Goal: Task Accomplishment & Management: Complete application form

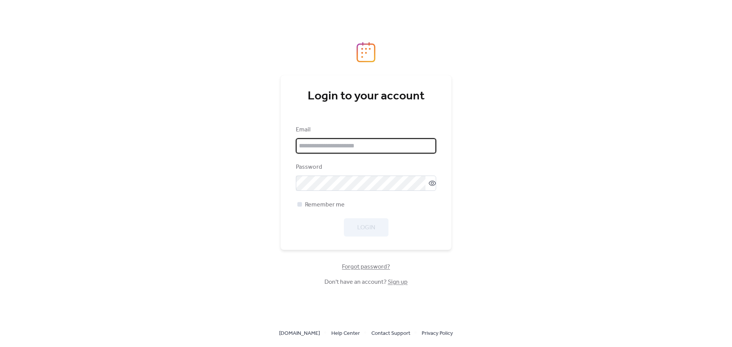
type input "**********"
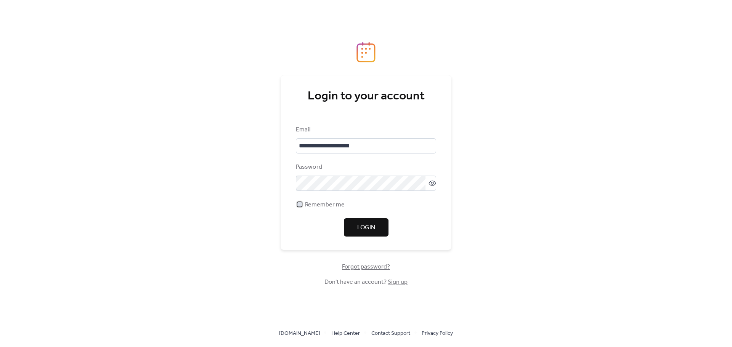
click at [329, 207] on span "Remember me" at bounding box center [325, 205] width 40 height 9
click at [381, 233] on button "Login" at bounding box center [366, 228] width 45 height 18
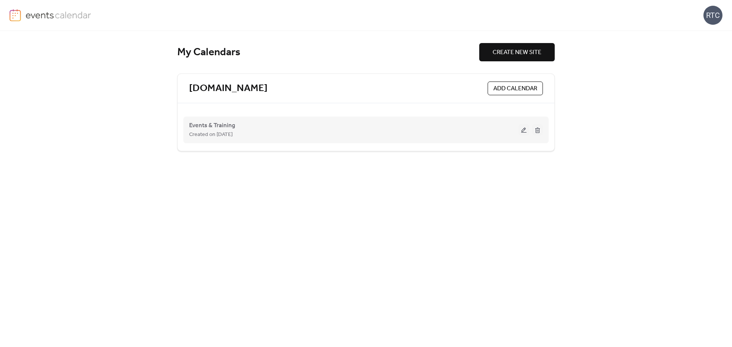
click at [523, 132] on button at bounding box center [524, 129] width 11 height 11
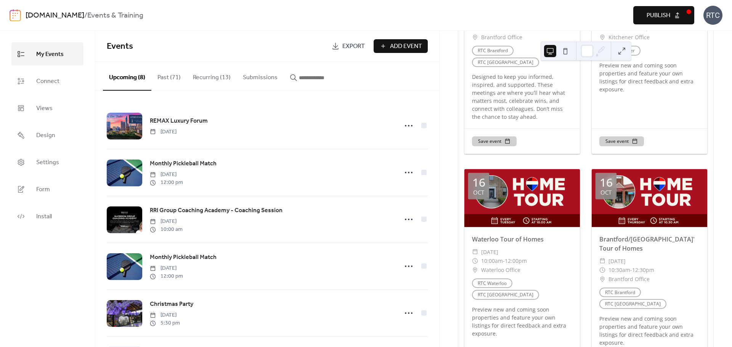
scroll to position [915, 0]
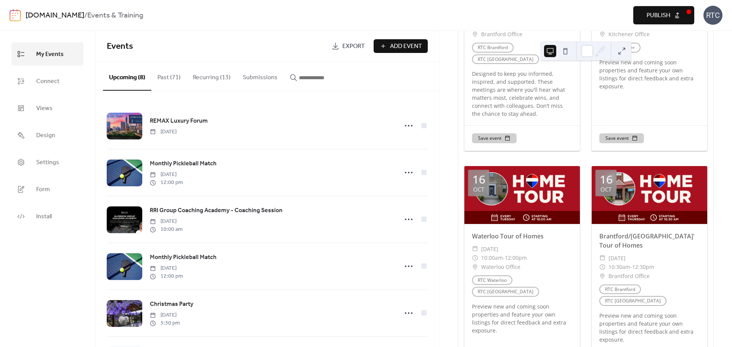
click at [222, 77] on button "Recurring (13)" at bounding box center [212, 76] width 50 height 28
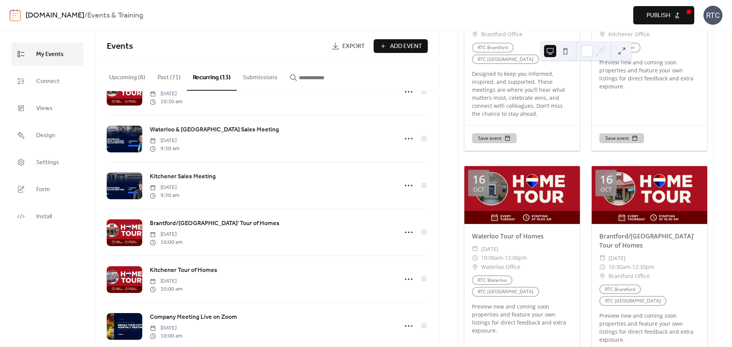
scroll to position [127, 0]
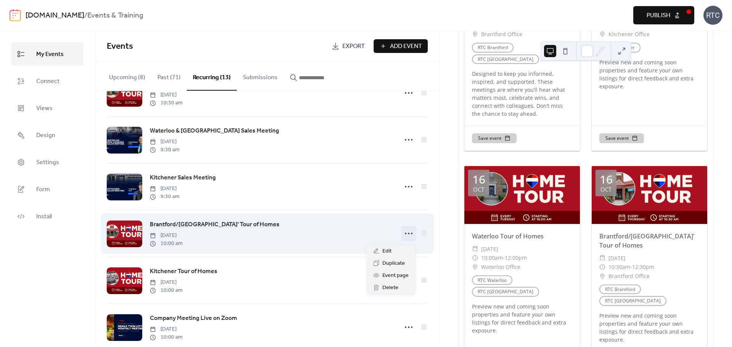
click at [405, 235] on circle at bounding box center [406, 234] width 2 height 2
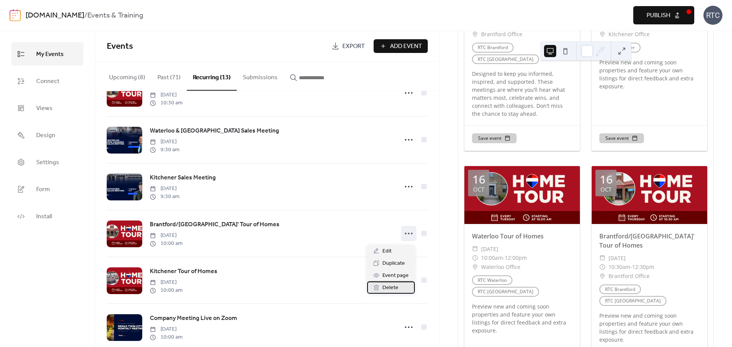
click at [395, 289] on span "Delete" at bounding box center [390, 288] width 16 height 9
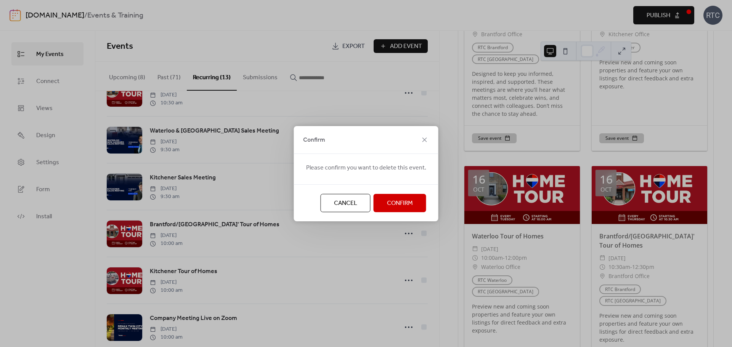
click at [401, 204] on span "Confirm" at bounding box center [400, 203] width 26 height 9
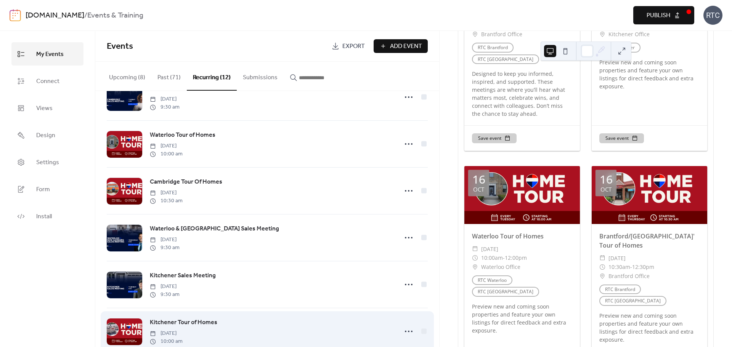
scroll to position [0, 0]
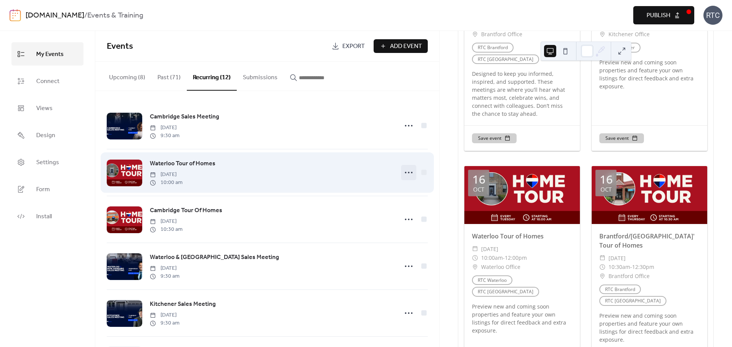
click at [405, 172] on icon at bounding box center [409, 173] width 12 height 12
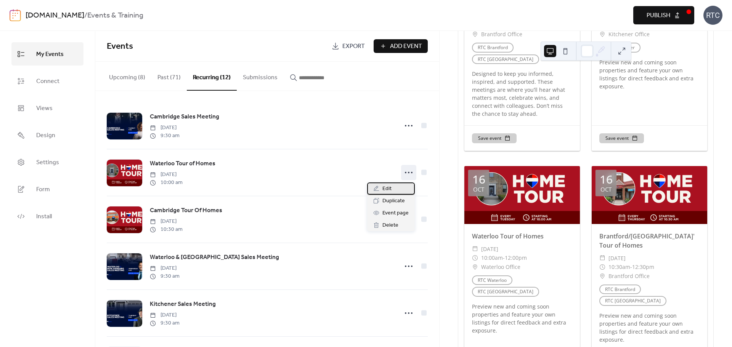
click at [391, 187] on span "Edit" at bounding box center [386, 189] width 9 height 9
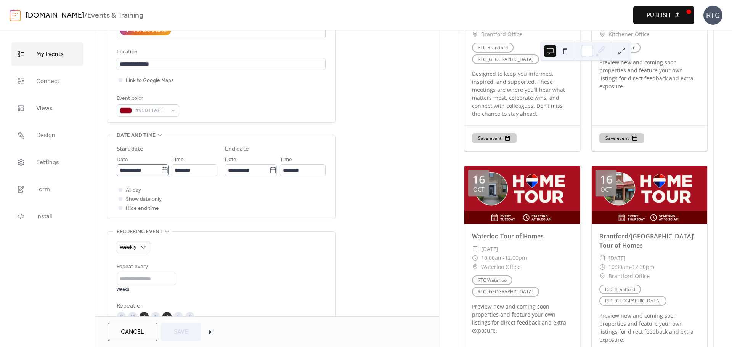
scroll to position [254, 0]
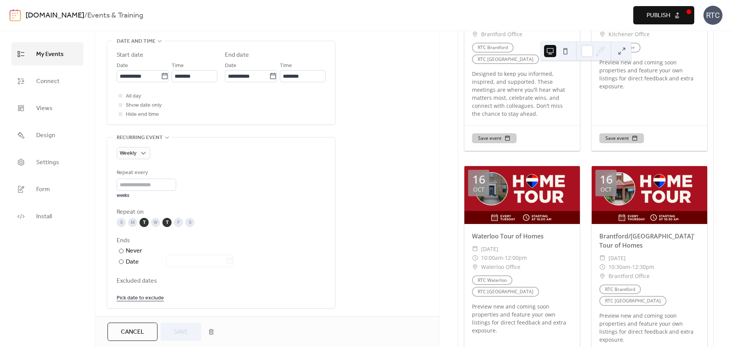
click at [169, 224] on div "T" at bounding box center [166, 222] width 9 height 9
click at [173, 331] on button "Save" at bounding box center [181, 332] width 41 height 18
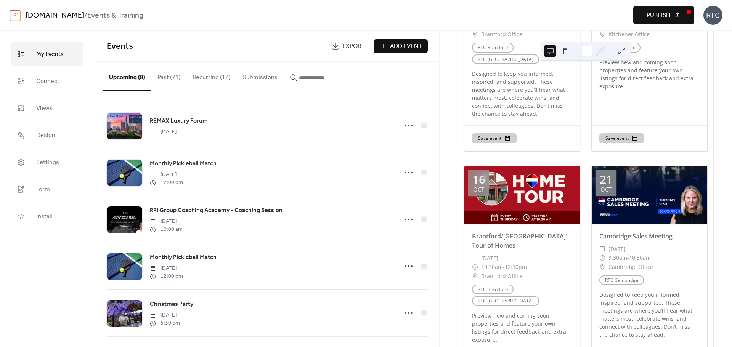
click at [658, 16] on span "Publish" at bounding box center [659, 15] width 24 height 9
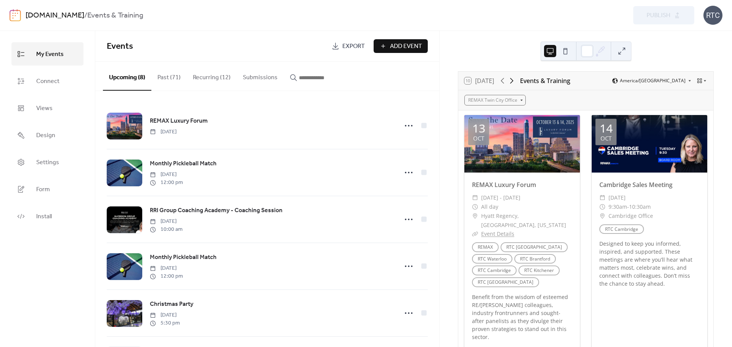
click at [513, 84] on icon at bounding box center [511, 80] width 9 height 9
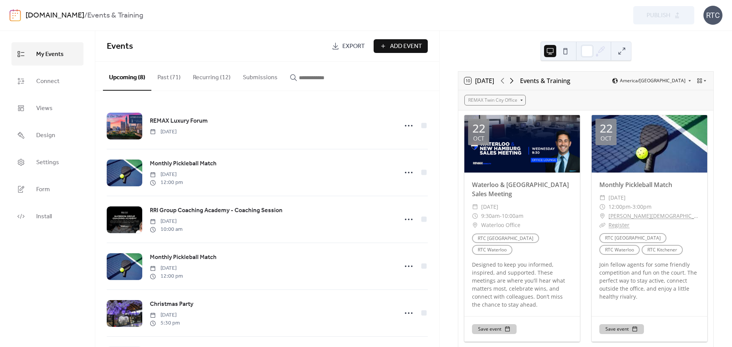
click at [513, 80] on icon at bounding box center [511, 80] width 9 height 9
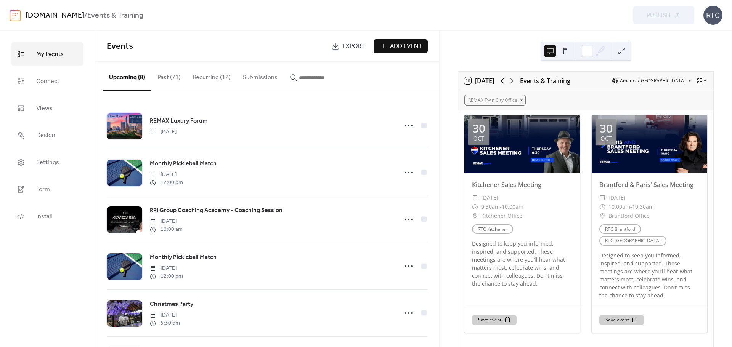
click at [502, 80] on icon at bounding box center [502, 80] width 9 height 9
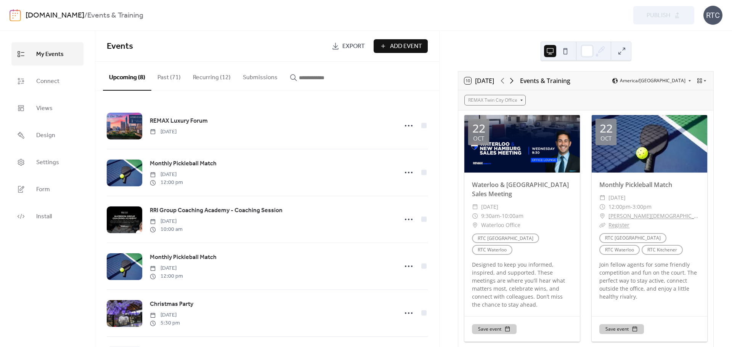
click at [513, 79] on icon at bounding box center [511, 81] width 3 height 6
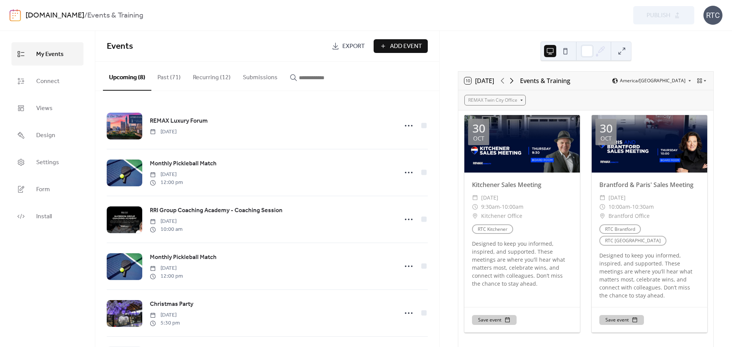
click at [513, 80] on icon at bounding box center [511, 81] width 3 height 6
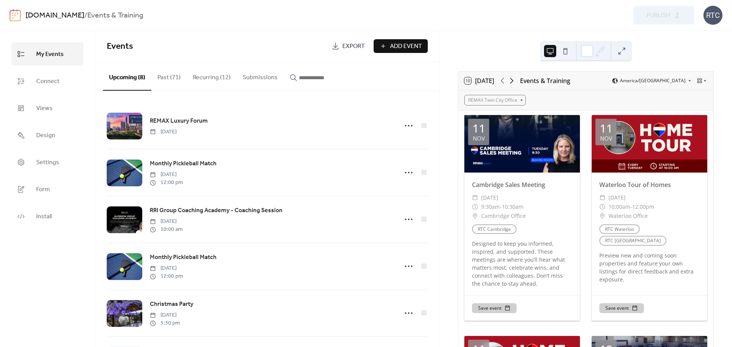
click at [514, 80] on icon at bounding box center [511, 81] width 3 height 6
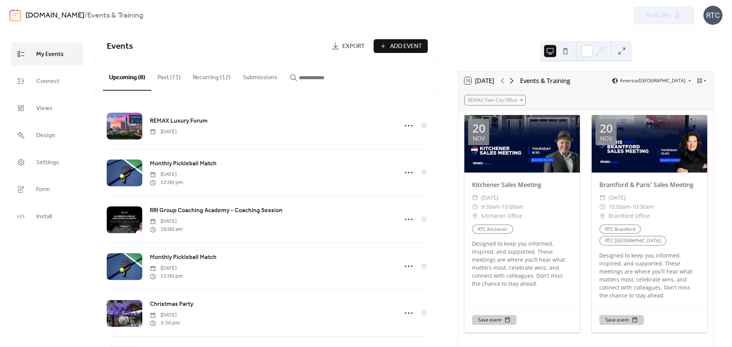
click at [514, 80] on icon at bounding box center [511, 81] width 3 height 6
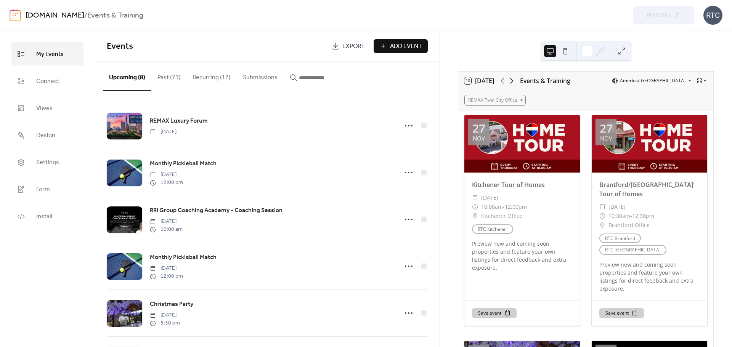
click at [514, 82] on icon at bounding box center [511, 80] width 9 height 9
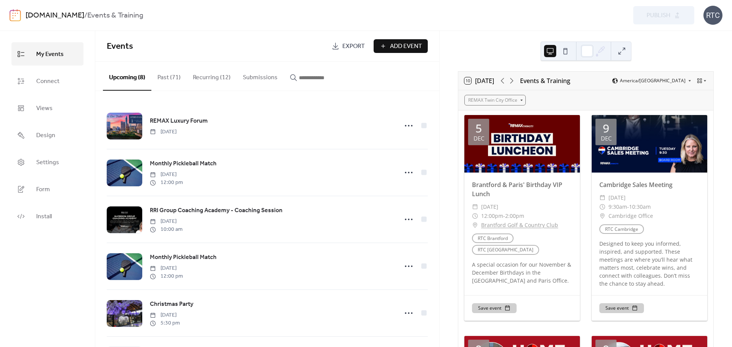
click at [407, 43] on span "Add Event" at bounding box center [406, 46] width 32 height 9
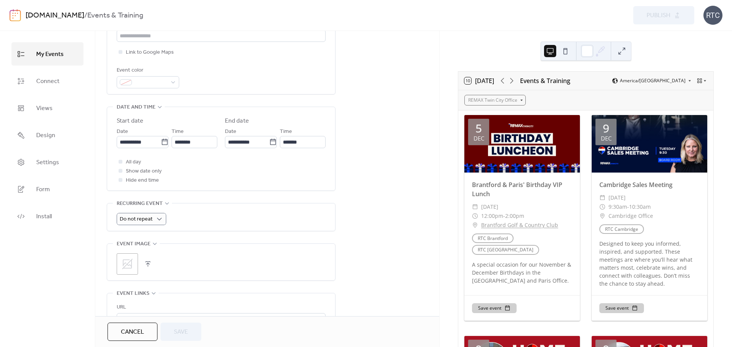
scroll to position [203, 0]
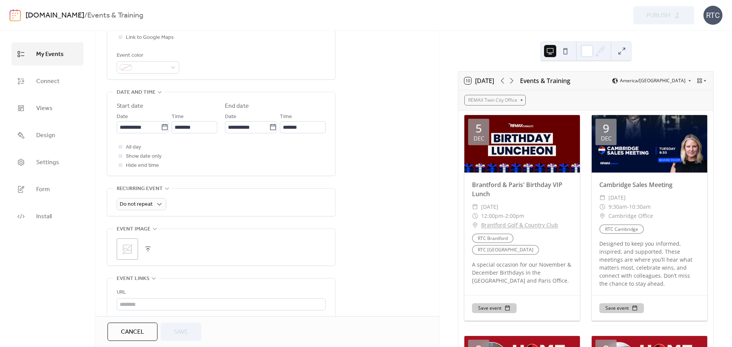
click at [149, 251] on button "button" at bounding box center [148, 249] width 11 height 11
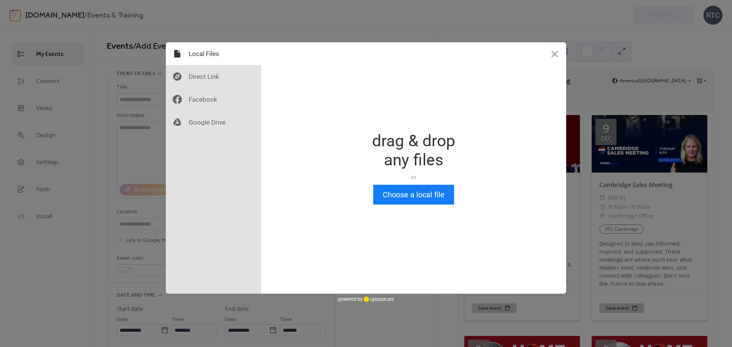
scroll to position [0, 0]
click at [405, 195] on button "Choose a local file" at bounding box center [413, 195] width 81 height 20
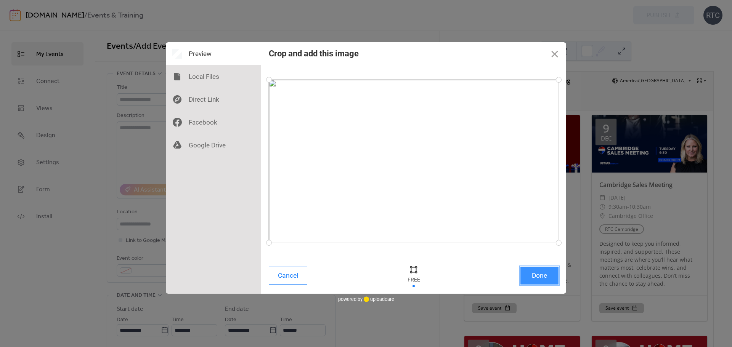
click at [540, 284] on button "Done" at bounding box center [540, 276] width 38 height 18
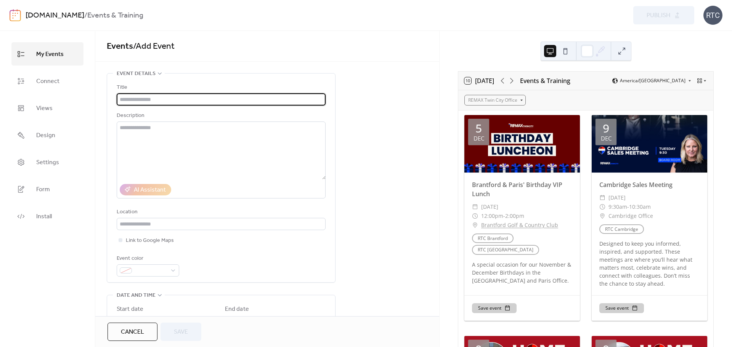
click at [144, 96] on input "text" at bounding box center [221, 99] width 209 height 12
click at [171, 104] on input "text" at bounding box center [221, 99] width 209 height 12
click at [173, 101] on input "text" at bounding box center [221, 99] width 209 height 12
paste input "**********"
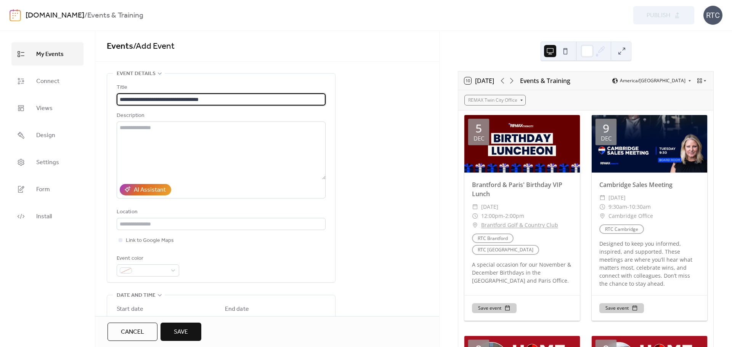
type input "**********"
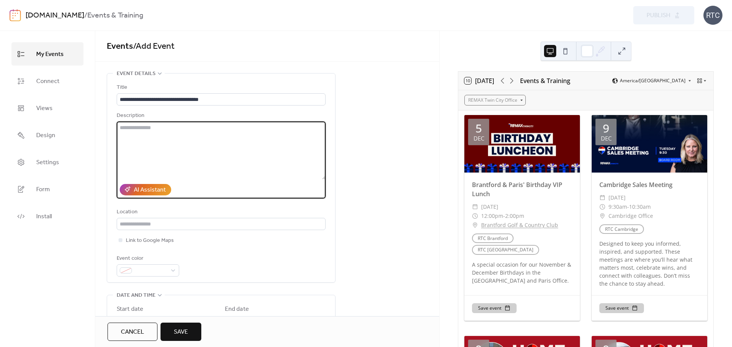
click at [230, 143] on textarea at bounding box center [221, 151] width 209 height 58
paste textarea "**********"
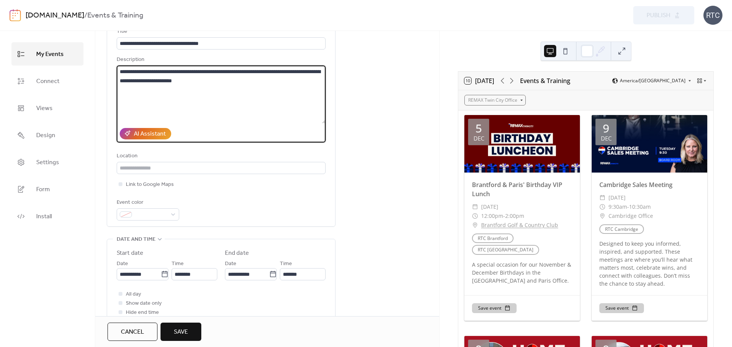
scroll to position [102, 0]
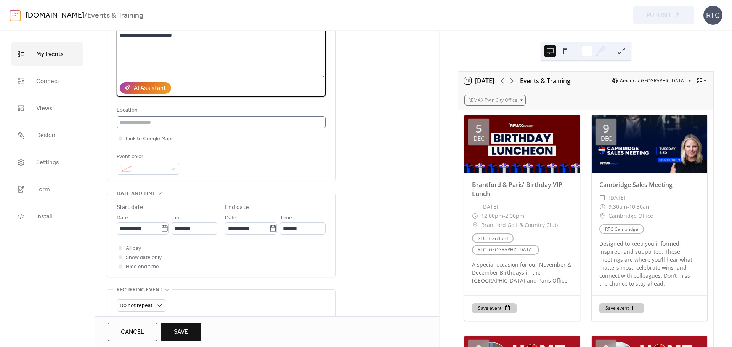
type textarea "**********"
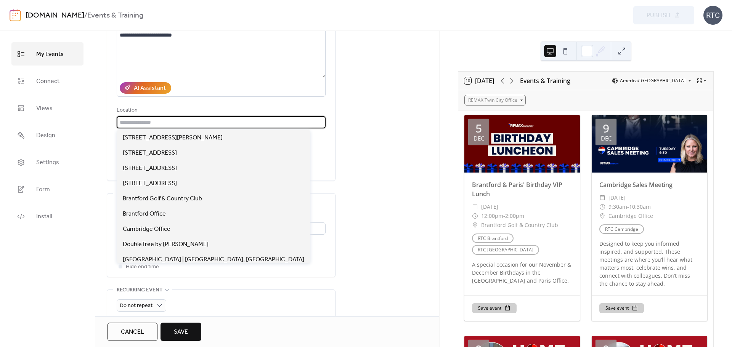
click at [224, 122] on input "text" at bounding box center [221, 122] width 209 height 12
type input "*"
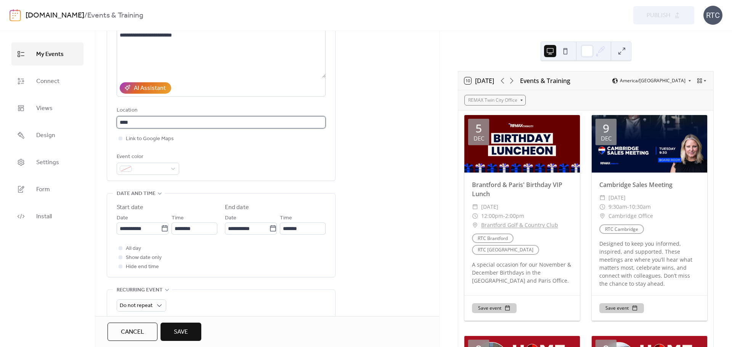
click at [225, 117] on input "****" at bounding box center [221, 122] width 209 height 12
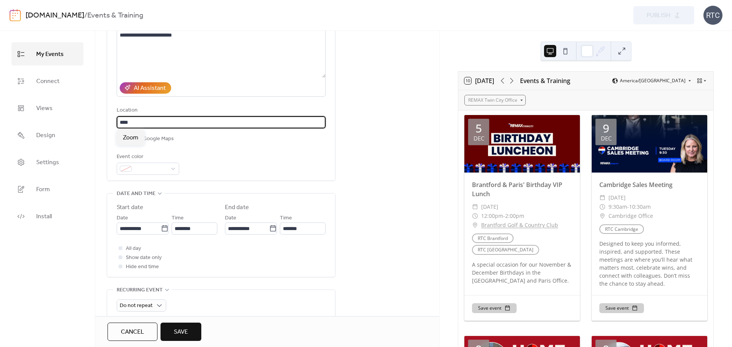
click at [225, 117] on input "****" at bounding box center [221, 122] width 209 height 12
type input "**********"
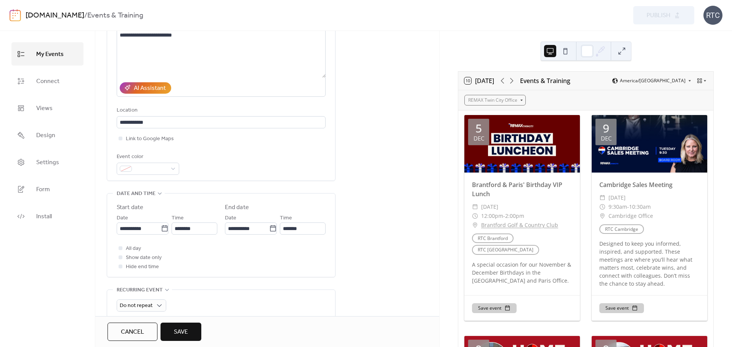
click at [432, 149] on div "**********" at bounding box center [267, 281] width 344 height 620
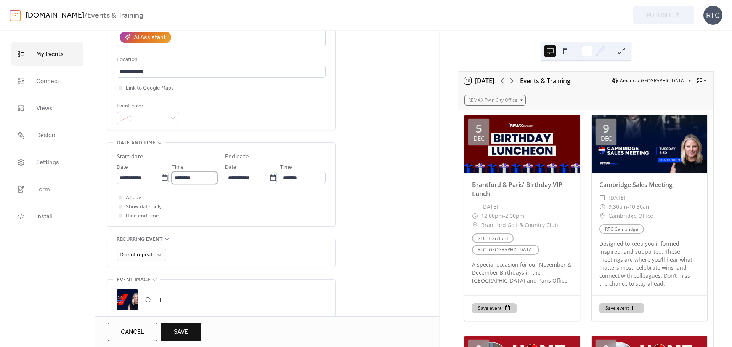
click at [192, 180] on input "********" at bounding box center [195, 178] width 46 height 12
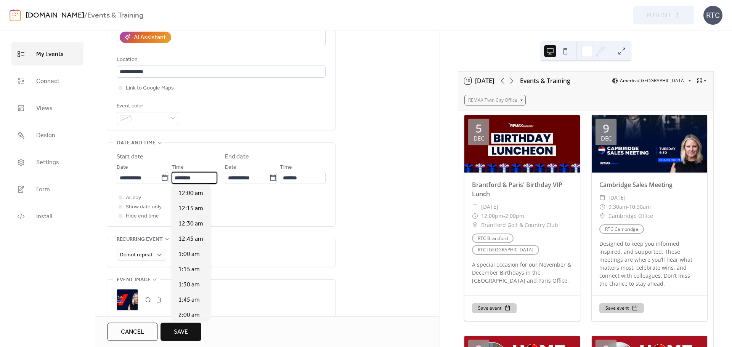
scroll to position [732, 0]
click at [190, 251] on span "1:00 pm" at bounding box center [189, 254] width 22 height 9
type input "*******"
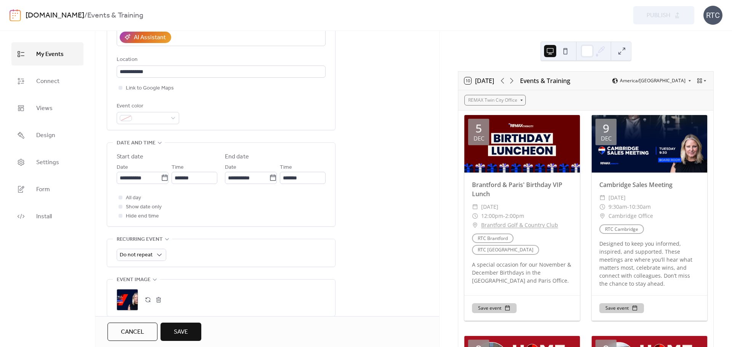
click at [366, 177] on div "**********" at bounding box center [267, 231] width 344 height 620
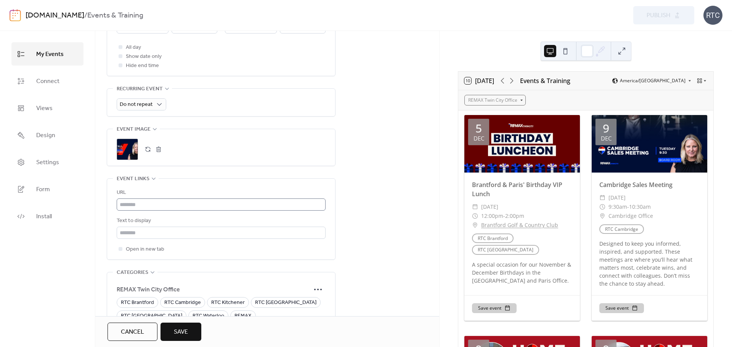
scroll to position [356, 0]
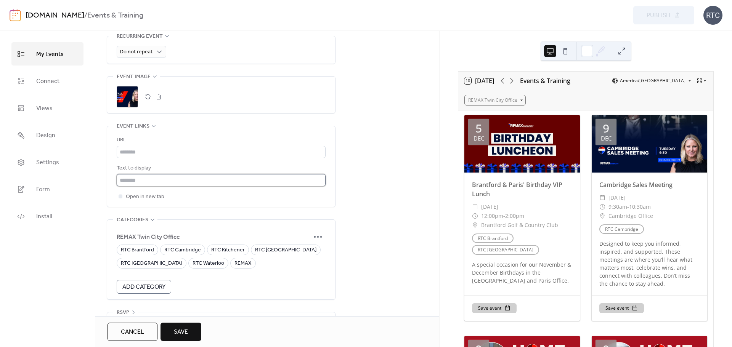
click at [164, 178] on input "text" at bounding box center [221, 180] width 209 height 12
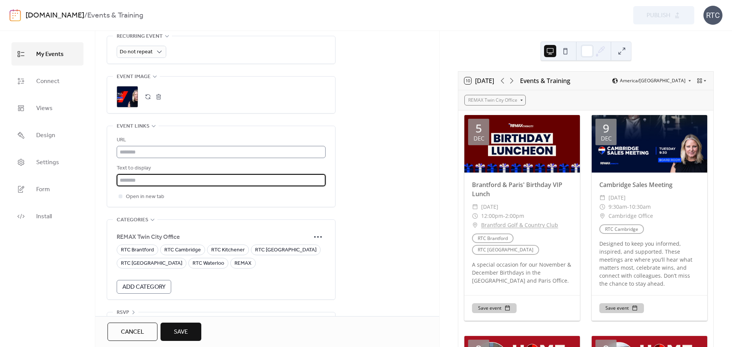
paste input "**********"
type input "**********"
click at [149, 154] on input "text" at bounding box center [221, 152] width 209 height 12
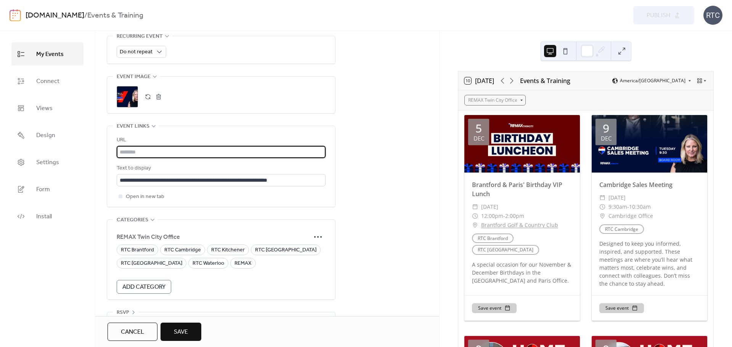
paste input "**********"
type input "**********"
click at [152, 185] on input "**********" at bounding box center [221, 180] width 209 height 12
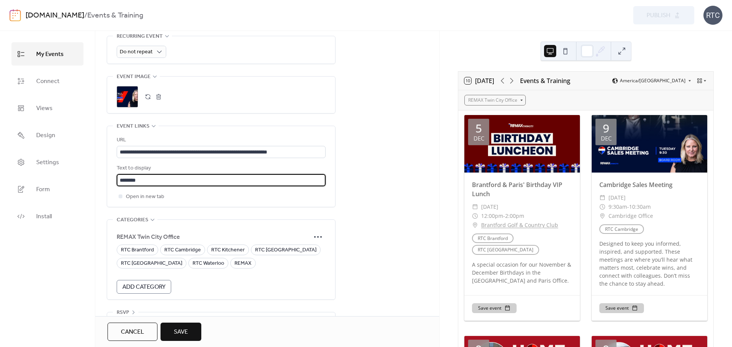
type input "********"
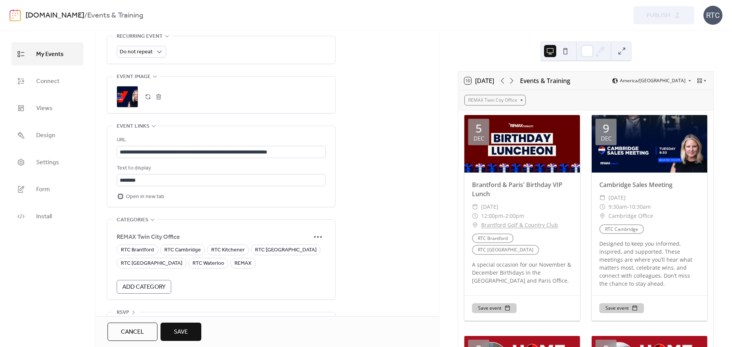
scroll to position [0, 0]
click at [154, 255] on div "RTC Brantford" at bounding box center [138, 250] width 42 height 11
click at [137, 266] on span "RTC [GEOGRAPHIC_DATA]" at bounding box center [151, 263] width 61 height 9
click at [193, 265] on span "RTC Waterloo" at bounding box center [209, 263] width 32 height 9
click at [191, 251] on span "RTC Cambridge" at bounding box center [182, 250] width 37 height 9
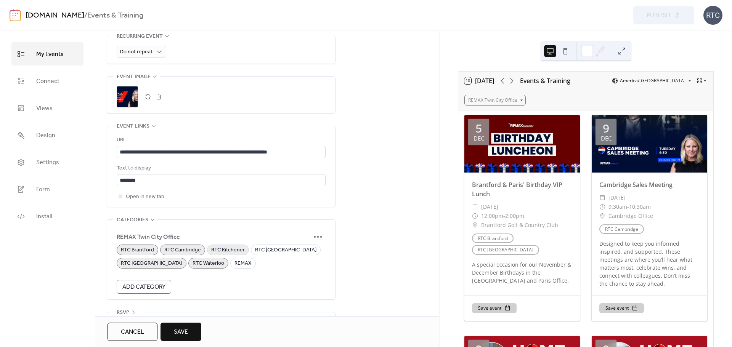
click at [230, 251] on span "RTC Kitchener" at bounding box center [228, 250] width 34 height 9
click at [277, 253] on span "RTC [GEOGRAPHIC_DATA]" at bounding box center [285, 250] width 61 height 9
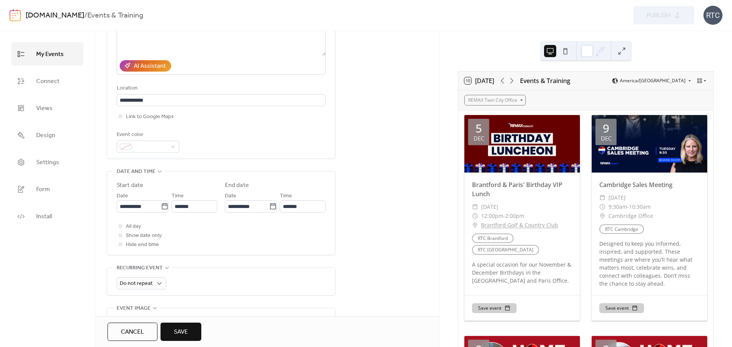
scroll to position [73, 0]
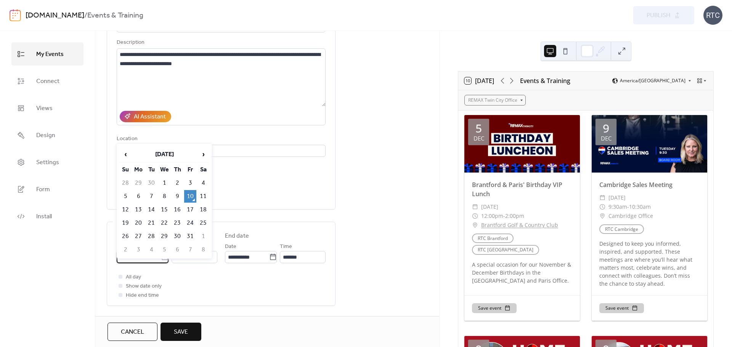
click at [142, 262] on input "**********" at bounding box center [139, 257] width 44 height 12
click at [138, 221] on td "20" at bounding box center [138, 223] width 12 height 13
type input "**********"
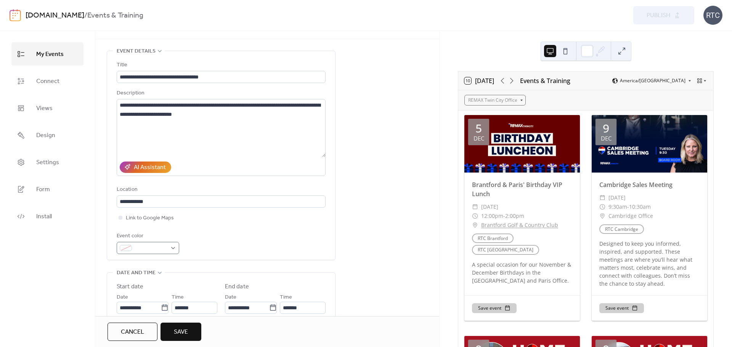
scroll to position [0, 0]
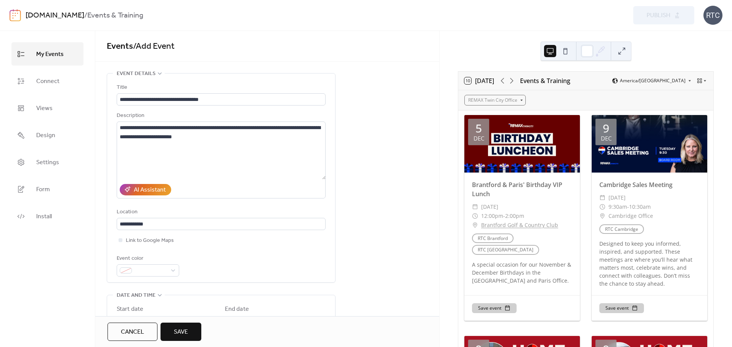
click at [180, 334] on span "Save" at bounding box center [181, 332] width 14 height 9
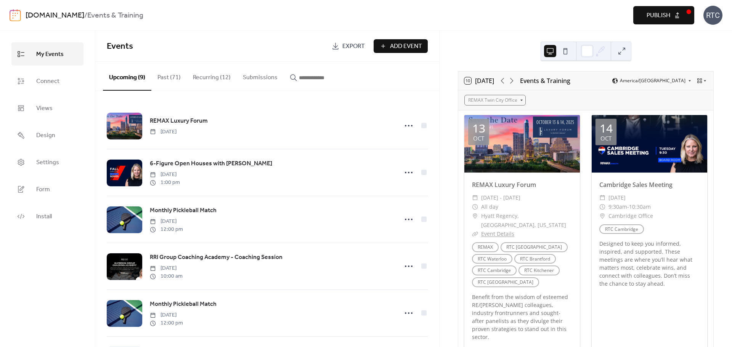
click at [659, 22] on button "Publish" at bounding box center [663, 15] width 61 height 18
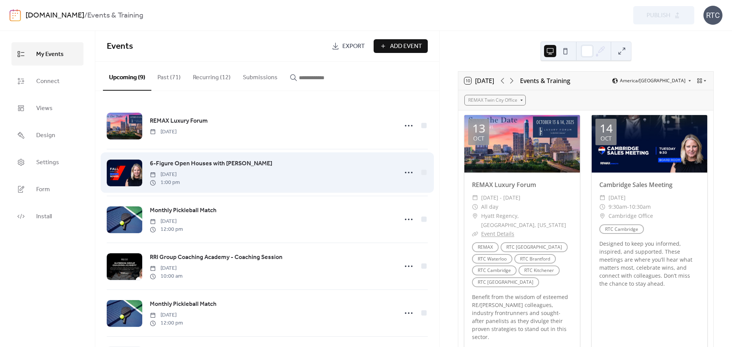
click at [230, 163] on span "6-Figure Open Houses with [PERSON_NAME]" at bounding box center [211, 163] width 122 height 9
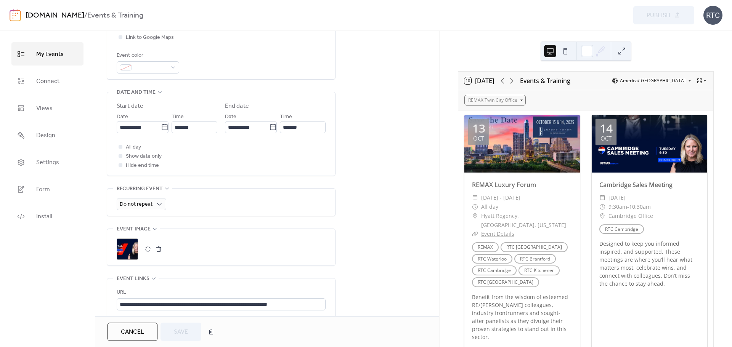
scroll to position [378, 0]
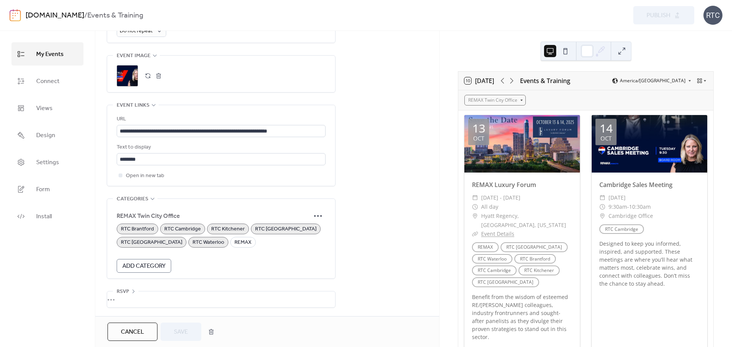
click at [157, 74] on button "button" at bounding box center [158, 76] width 11 height 11
click at [131, 74] on icon at bounding box center [127, 76] width 12 height 12
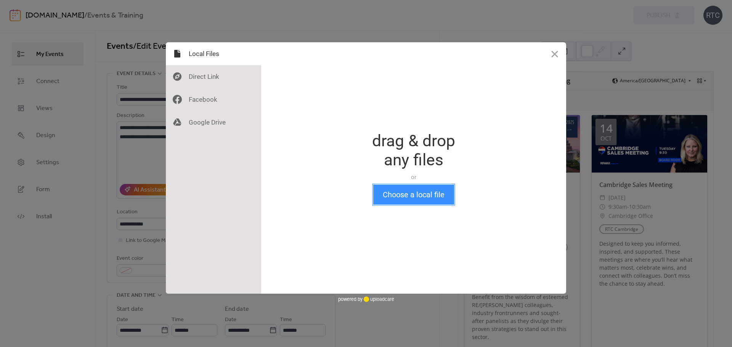
click at [413, 187] on button "Choose a local file" at bounding box center [413, 195] width 81 height 20
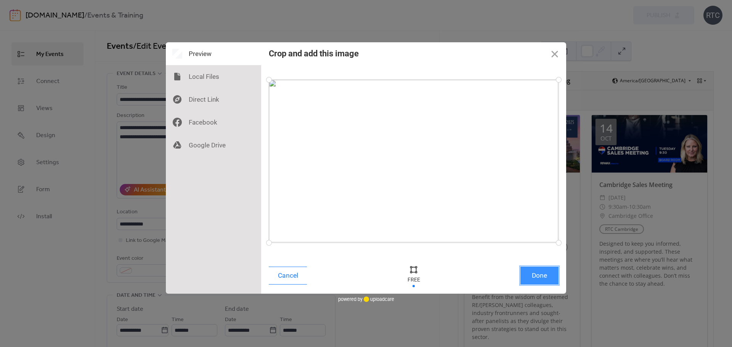
click at [549, 279] on button "Done" at bounding box center [540, 276] width 38 height 18
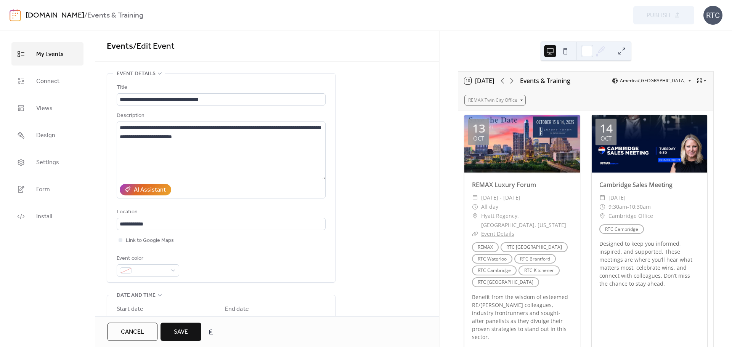
click at [183, 334] on span "Save" at bounding box center [181, 332] width 14 height 9
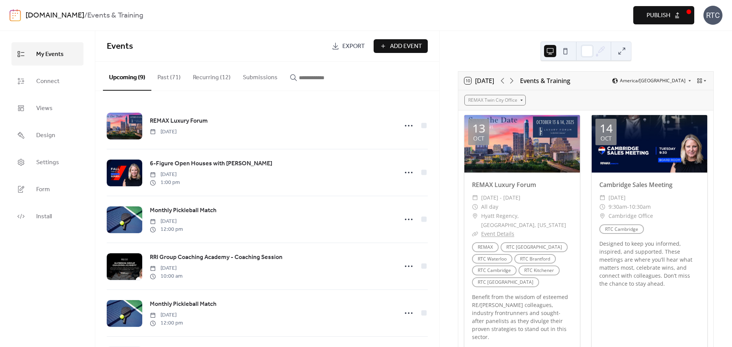
click at [676, 19] on button "Publish" at bounding box center [663, 15] width 61 height 18
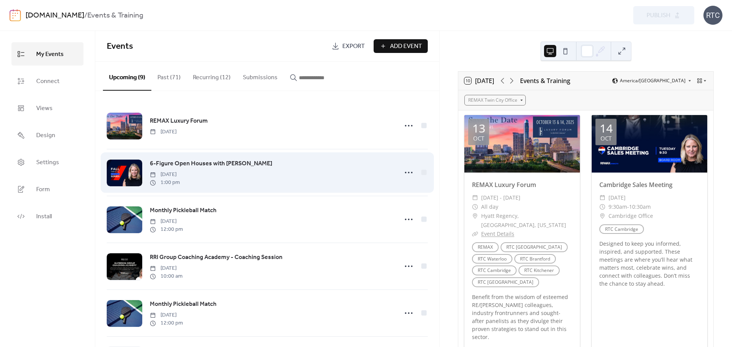
click at [251, 162] on span "6-Figure Open Houses with [PERSON_NAME]" at bounding box center [211, 163] width 122 height 9
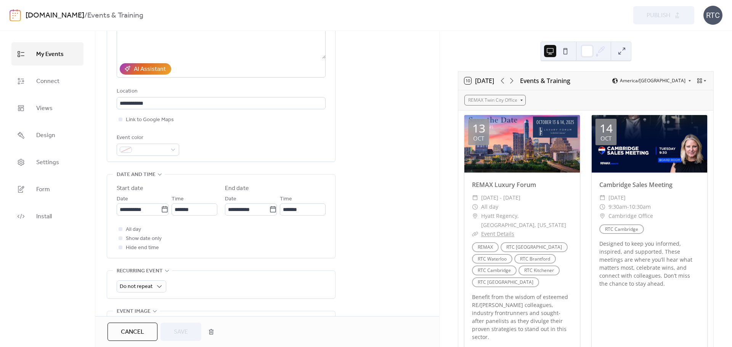
scroll to position [203, 0]
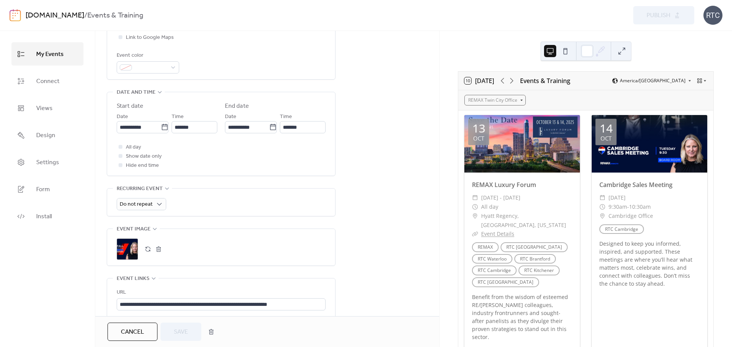
click at [159, 250] on button "button" at bounding box center [158, 249] width 11 height 11
click at [146, 251] on button "button" at bounding box center [148, 249] width 11 height 11
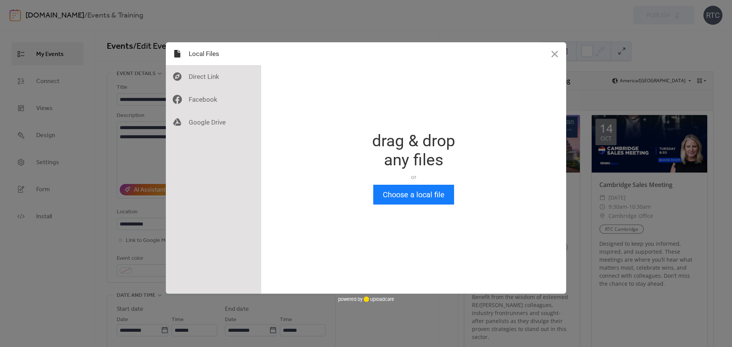
scroll to position [0, 0]
click at [401, 192] on button "Choose a local file" at bounding box center [413, 195] width 81 height 20
click at [399, 193] on button "Choose a local file" at bounding box center [413, 195] width 81 height 20
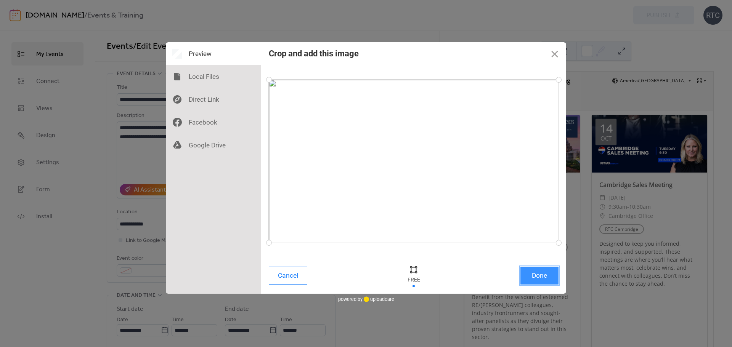
click at [536, 279] on button "Done" at bounding box center [540, 276] width 38 height 18
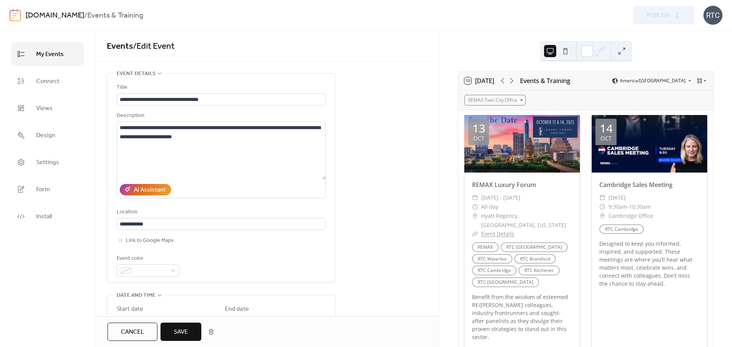
scroll to position [279, 0]
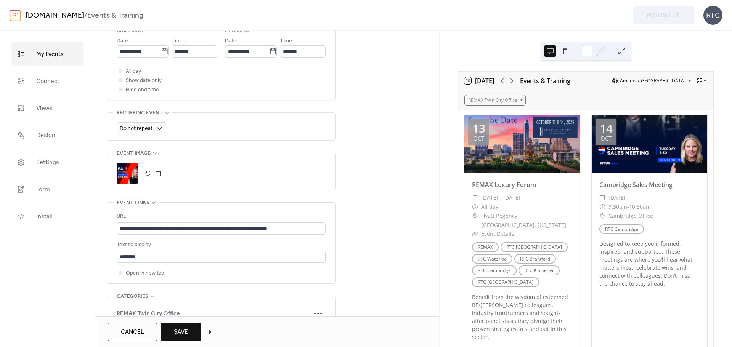
click at [188, 325] on button "Save" at bounding box center [181, 332] width 41 height 18
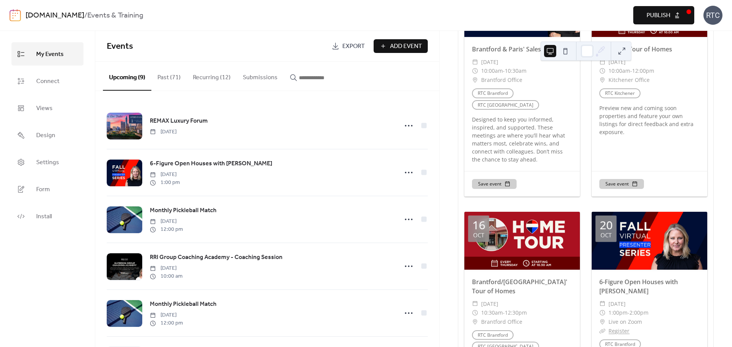
scroll to position [865, 0]
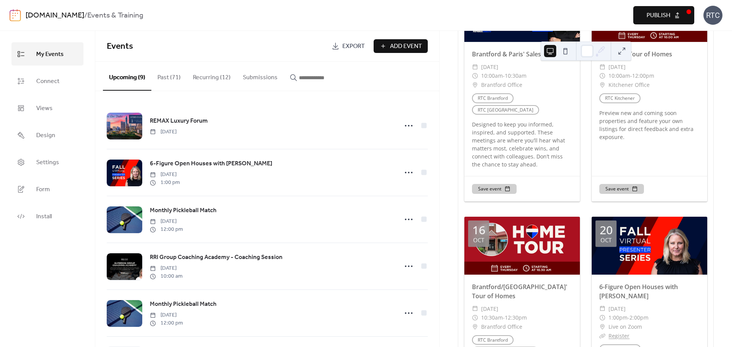
click at [670, 14] on span "Publish" at bounding box center [659, 15] width 24 height 9
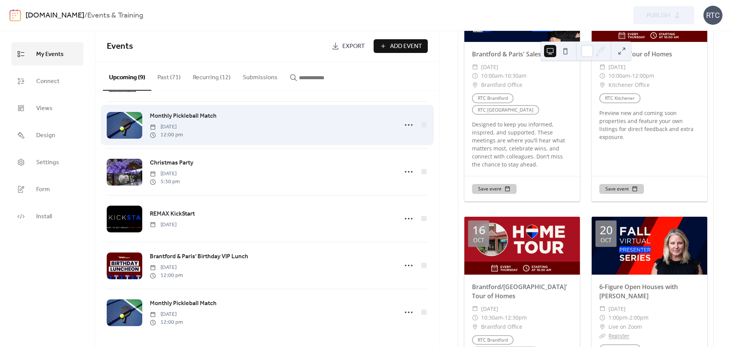
scroll to position [0, 0]
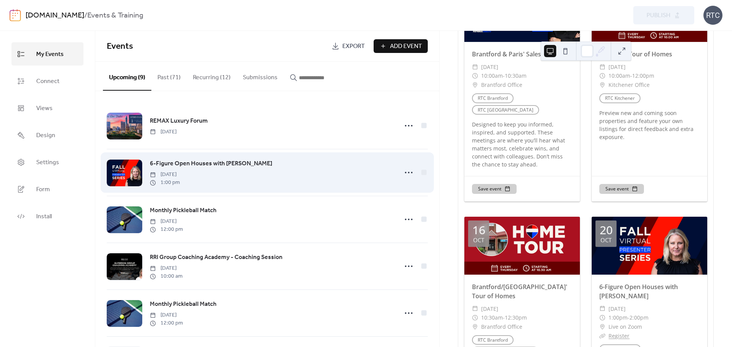
click at [201, 164] on span "6-Figure Open Houses with [PERSON_NAME]" at bounding box center [211, 163] width 122 height 9
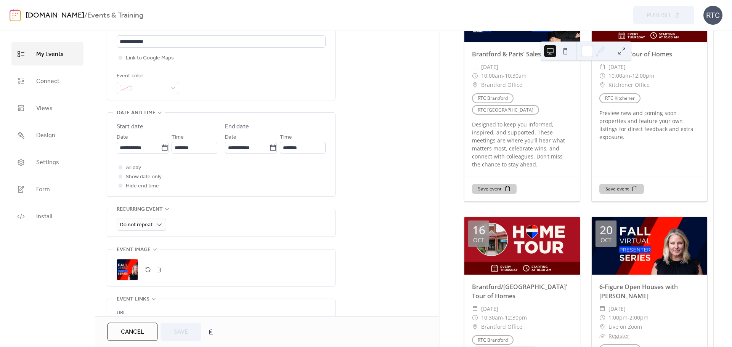
scroll to position [203, 0]
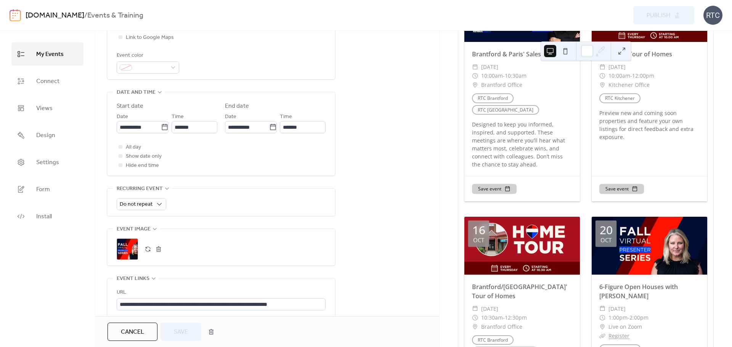
click at [155, 248] on button "button" at bounding box center [158, 249] width 11 height 11
click at [132, 249] on icon at bounding box center [127, 249] width 12 height 12
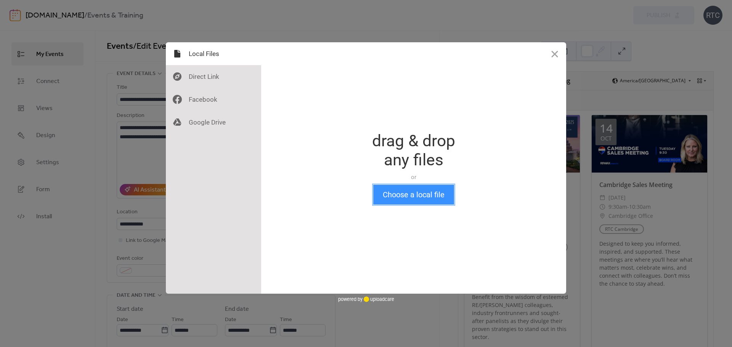
click at [424, 200] on button "Choose a local file" at bounding box center [413, 195] width 81 height 20
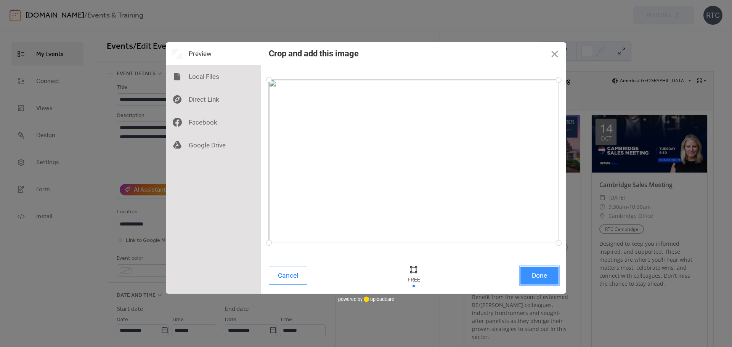
click at [544, 281] on button "Done" at bounding box center [540, 276] width 38 height 18
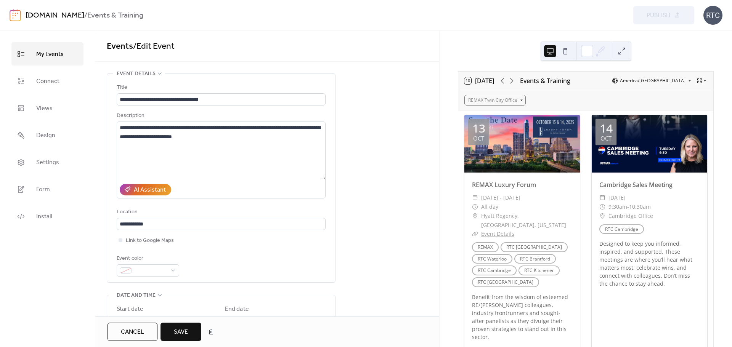
click at [187, 329] on span "Save" at bounding box center [181, 332] width 14 height 9
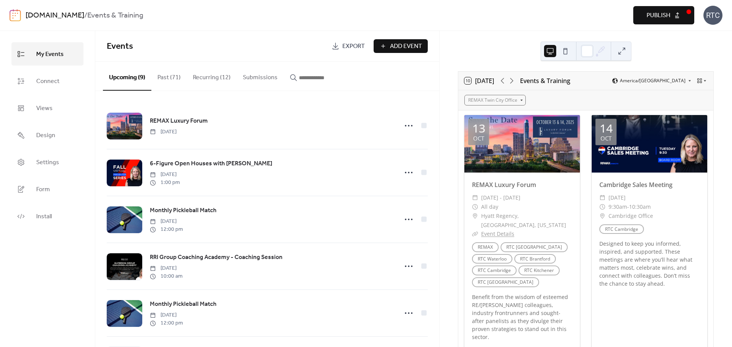
click at [673, 18] on button "Publish" at bounding box center [663, 15] width 61 height 18
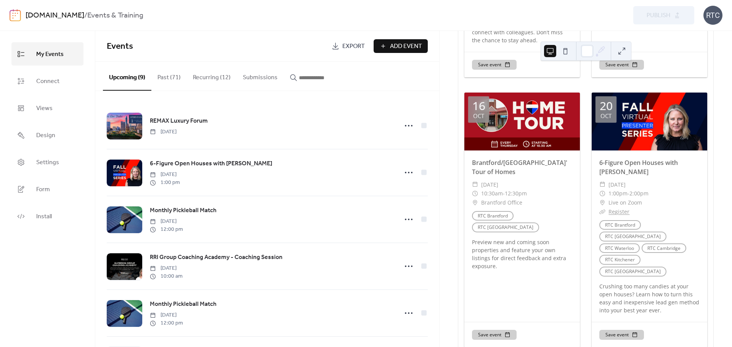
scroll to position [865, 0]
